Goal: Transaction & Acquisition: Purchase product/service

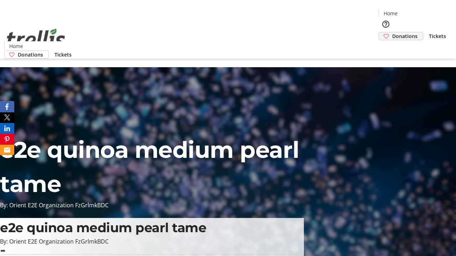
click at [392, 32] on span "Donations" at bounding box center [404, 35] width 25 height 7
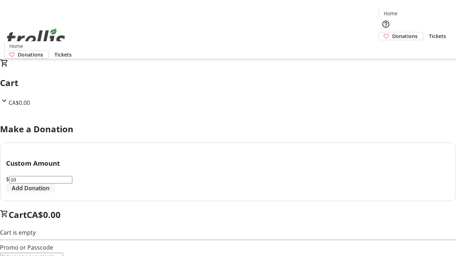
click at [49, 193] on span "Add Donation" at bounding box center [31, 188] width 38 height 9
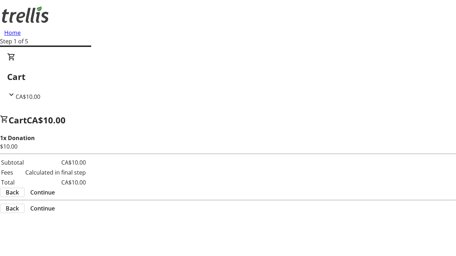
select select "CA"
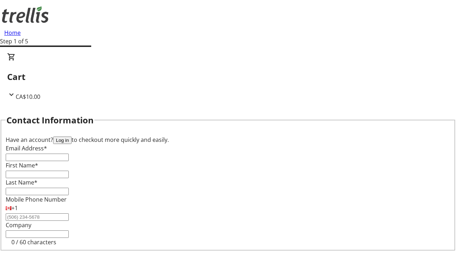
click at [72, 137] on button "Log in" at bounding box center [62, 140] width 19 height 7
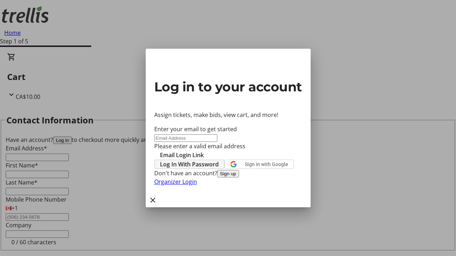
click at [219, 160] on span "Log In With Password" at bounding box center [189, 164] width 59 height 9
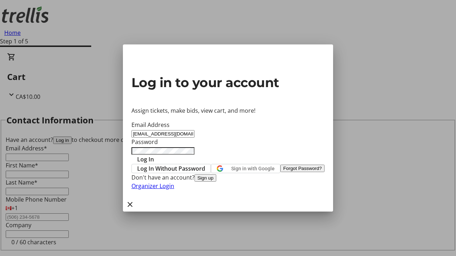
type input "[EMAIL_ADDRESS][DOMAIN_NAME]"
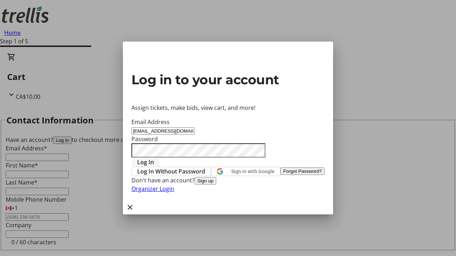
click at [154, 158] on span "Log In" at bounding box center [145, 162] width 17 height 9
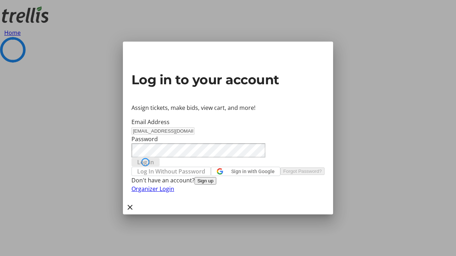
select select "CA"
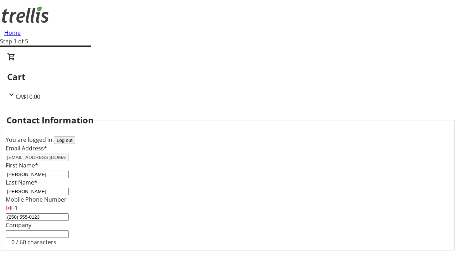
select select "CA"
type input "[STREET_ADDRESS][PERSON_NAME]"
type input "Kelowna"
select select "BC"
type input "Kelowna"
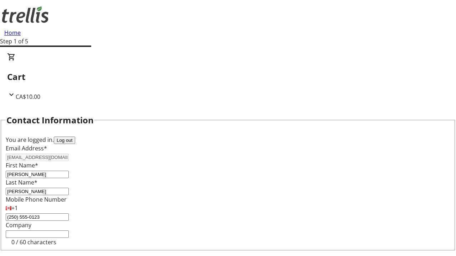
type input "V1Y 0C2"
